Goal: Navigation & Orientation: Find specific page/section

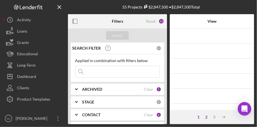
click at [206, 117] on div "2" at bounding box center [207, 117] width 8 height 5
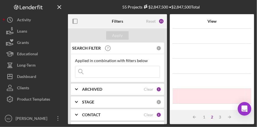
click at [211, 116] on div "2" at bounding box center [212, 117] width 8 height 5
click at [221, 115] on div "3" at bounding box center [220, 117] width 8 height 5
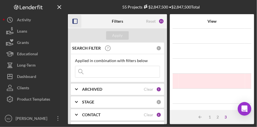
click at [76, 21] on icon "button" at bounding box center [75, 21] width 13 height 13
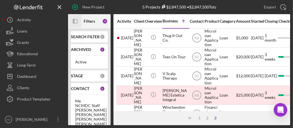
scroll to position [18, 0]
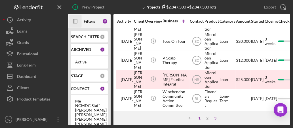
click at [200, 117] on div "1" at bounding box center [200, 118] width 8 height 5
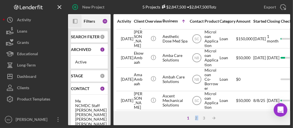
click at [200, 117] on div "2" at bounding box center [196, 118] width 8 height 5
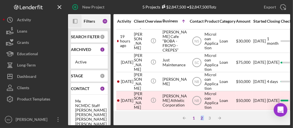
click at [200, 117] on div "2" at bounding box center [202, 118] width 8 height 5
click at [219, 117] on icon "Icon/Table Sort Arrow" at bounding box center [219, 118] width 11 height 11
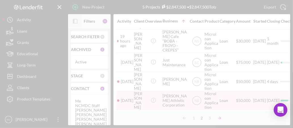
click at [219, 117] on div at bounding box center [146, 64] width 293 height 128
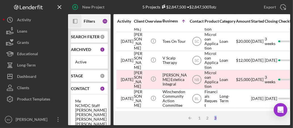
click at [219, 117] on div "3" at bounding box center [215, 118] width 8 height 5
click at [198, 118] on div "1" at bounding box center [200, 118] width 8 height 5
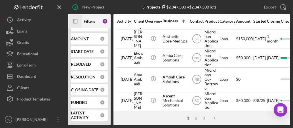
scroll to position [142, 0]
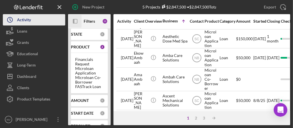
click at [27, 20] on div "Activity" at bounding box center [24, 20] width 14 height 13
